Goal: Entertainment & Leisure: Consume media (video, audio)

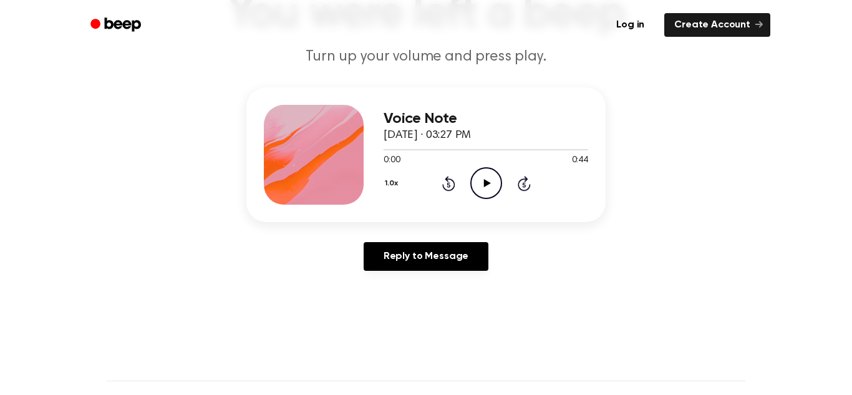
click at [480, 180] on icon "Play Audio" at bounding box center [486, 183] width 32 height 32
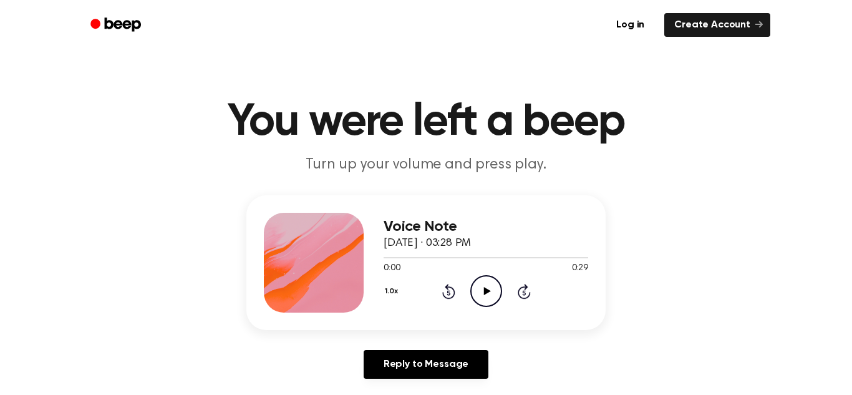
click at [484, 290] on icon at bounding box center [487, 291] width 7 height 8
click at [479, 278] on circle at bounding box center [486, 291] width 31 height 31
click at [487, 306] on circle at bounding box center [486, 291] width 31 height 31
drag, startPoint x: 411, startPoint y: 254, endPoint x: 474, endPoint y: 270, distance: 65.1
click at [474, 270] on div "0:12 1:12 Your browser does not support the [object Object] element." at bounding box center [486, 263] width 205 height 23
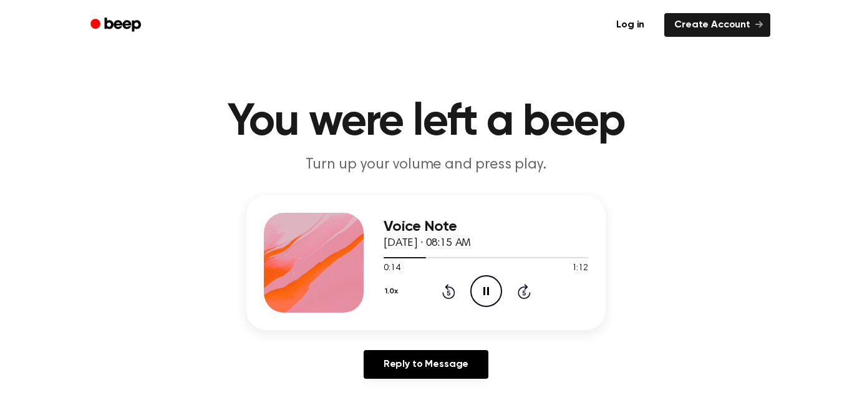
click at [382, 258] on div "Voice Note September 16, 2025 · 08:15 AM 0:14 1:12 Your browser does not suppor…" at bounding box center [425, 262] width 359 height 135
click at [386, 258] on div at bounding box center [406, 257] width 44 height 1
click at [587, 258] on div at bounding box center [486, 257] width 205 height 10
click at [562, 258] on div at bounding box center [486, 257] width 205 height 1
click at [485, 285] on icon "Play Audio" at bounding box center [486, 291] width 32 height 32
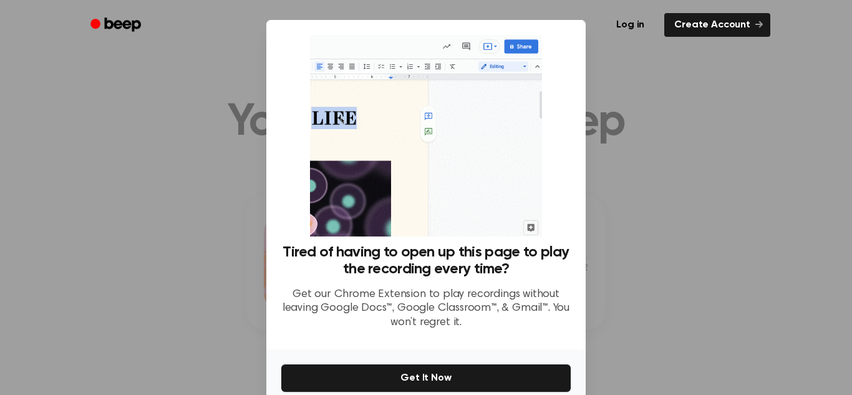
click at [660, 125] on div at bounding box center [426, 197] width 852 height 395
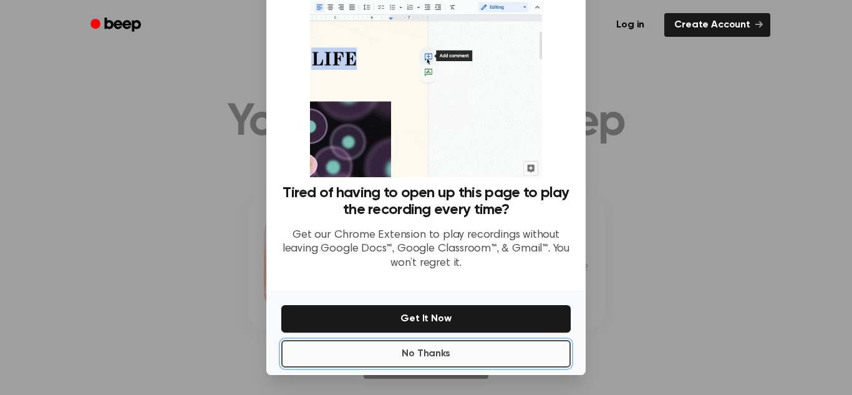
click at [505, 351] on button "No Thanks" at bounding box center [426, 353] width 290 height 27
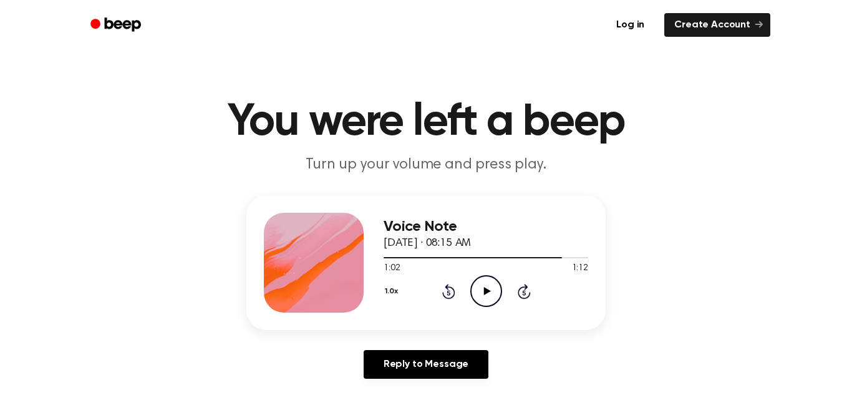
click at [482, 278] on icon "Play Audio" at bounding box center [486, 291] width 32 height 32
